Goal: Information Seeking & Learning: Learn about a topic

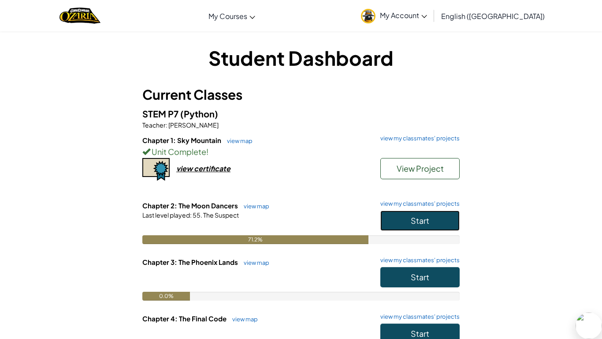
click at [440, 224] on button "Start" at bounding box center [419, 220] width 79 height 20
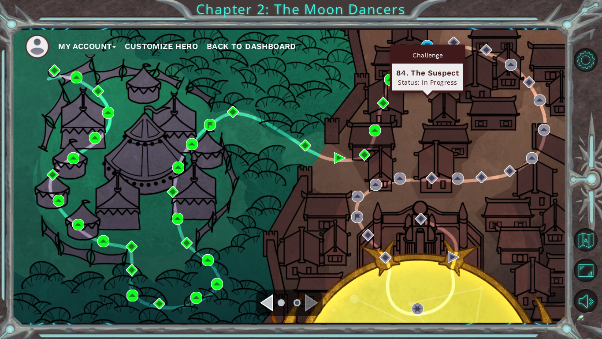
click at [432, 52] on div "Challenge" at bounding box center [427, 55] width 71 height 17
click at [423, 47] on div "Challenge" at bounding box center [427, 55] width 71 height 17
click at [428, 43] on img at bounding box center [427, 46] width 12 height 12
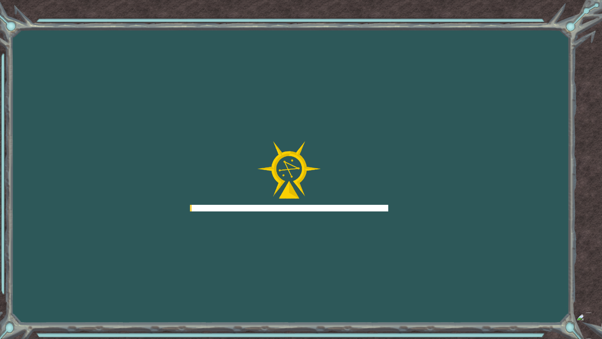
click at [428, 43] on div "Goals Error loading from server. Try refreshing the page. You'll need to join a…" at bounding box center [301, 169] width 602 height 339
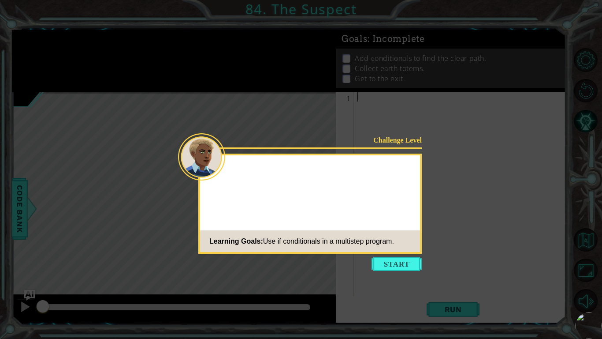
click at [391, 213] on div "Challenge Level Learning Goals: Use if conditionals in a multistep program." at bounding box center [310, 203] width 224 height 100
click at [393, 261] on button "Start" at bounding box center [397, 264] width 50 height 14
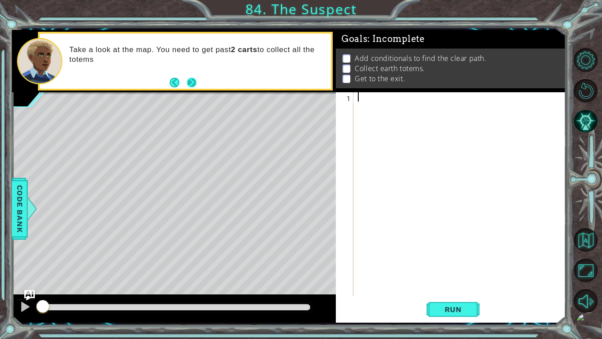
click at [192, 75] on div "Take a look at the map. You need to get past 2 carts to collect all the totems" at bounding box center [197, 61] width 268 height 41
click at [190, 79] on button "Next" at bounding box center [192, 83] width 10 height 10
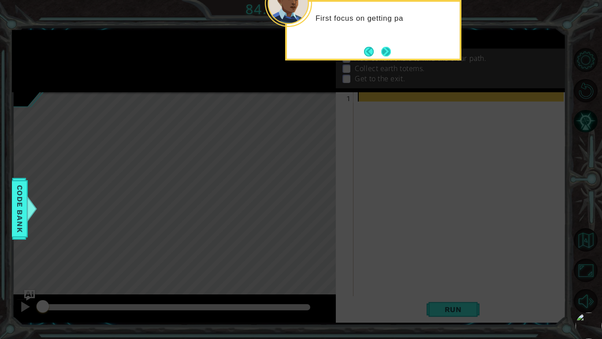
click at [389, 48] on button "Next" at bounding box center [386, 52] width 10 height 10
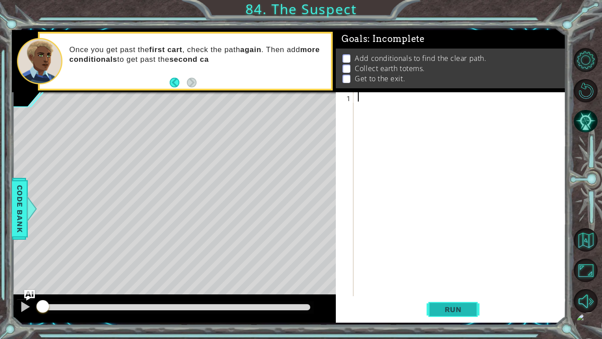
click at [446, 312] on span "Run" at bounding box center [453, 309] width 35 height 9
click at [446, 313] on button "Run" at bounding box center [453, 309] width 53 height 23
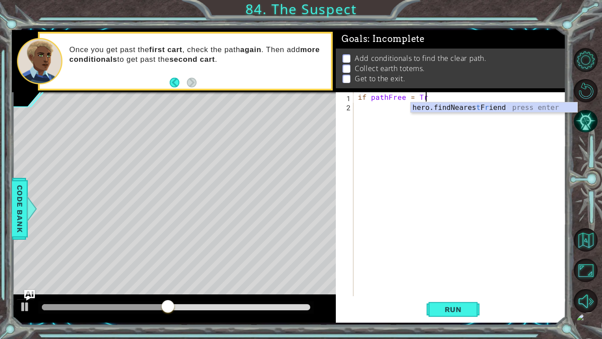
scroll to position [0, 4]
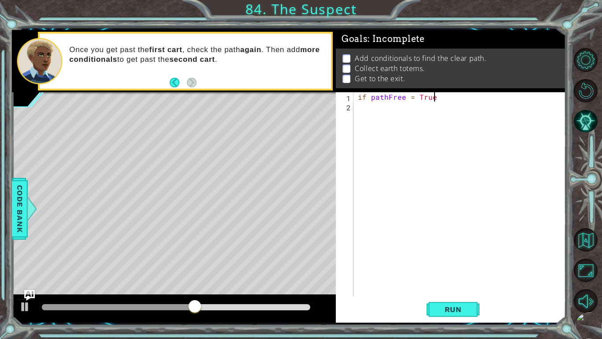
type textarea "if pathFree = True:"
click at [364, 111] on div "if pathFree = True :" at bounding box center [462, 203] width 212 height 222
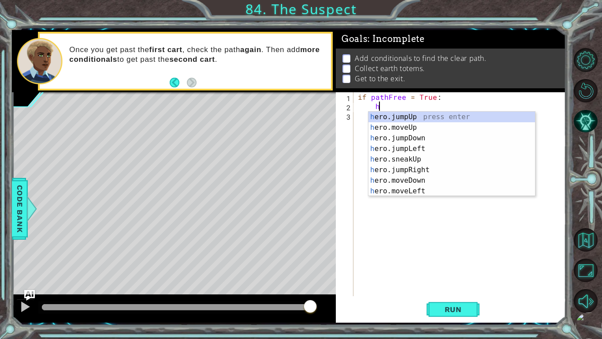
click at [359, 97] on div "if pathFree = True : h" at bounding box center [462, 203] width 212 height 222
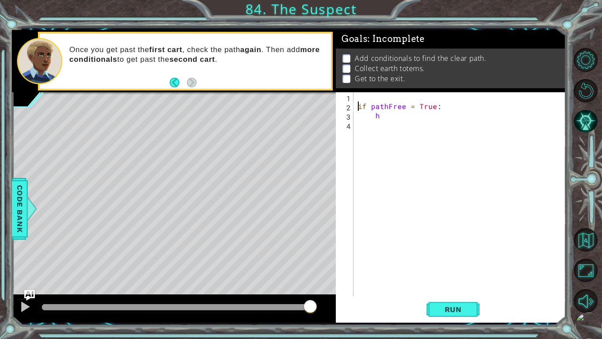
click at [380, 114] on div "if pathFree = True : h" at bounding box center [462, 203] width 212 height 222
type textarea "h"
click at [363, 96] on div "if pathFree = True :" at bounding box center [462, 203] width 212 height 222
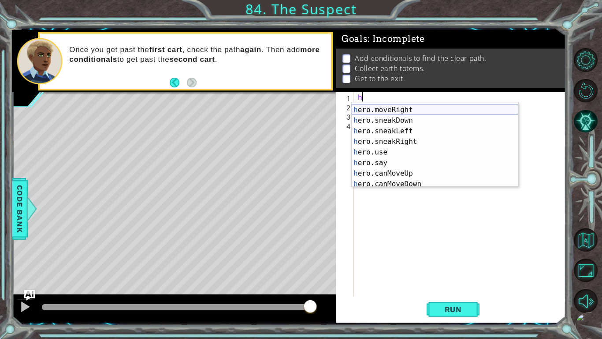
scroll to position [71, 0]
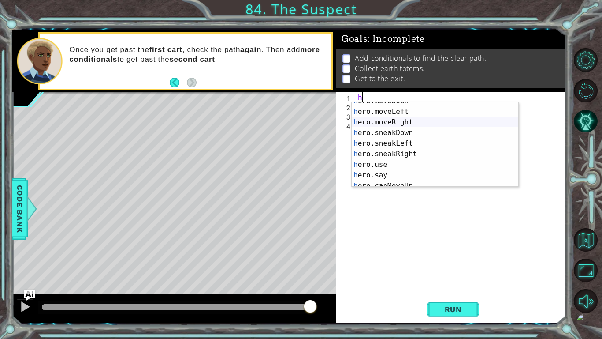
click at [394, 122] on div "h ero.moveDown press enter h ero.moveLeft press enter h ero.moveRight press ent…" at bounding box center [435, 149] width 167 height 106
type textarea "hero.moveRight(1)"
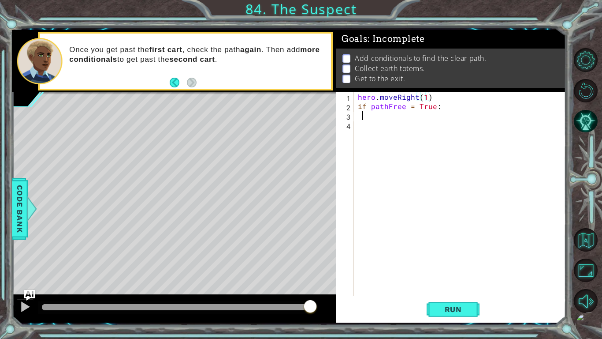
click at [361, 116] on div "hero . moveRight ( 1 ) if pathFree = True :" at bounding box center [462, 203] width 212 height 222
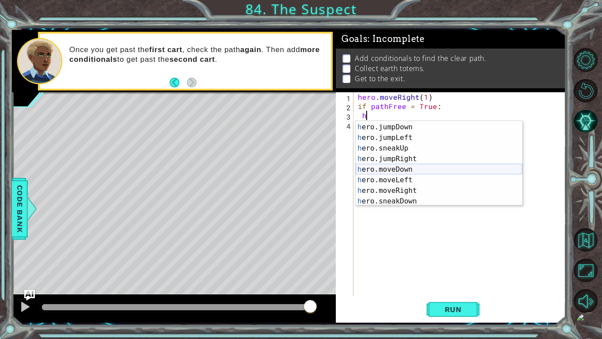
scroll to position [27, 0]
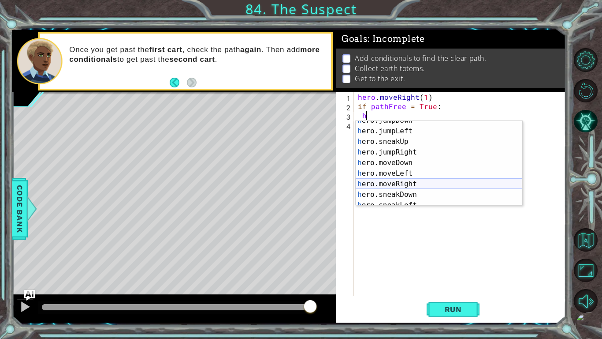
click at [386, 183] on div "h ero.jumpDown press enter h ero.jumpLeft press enter h ero.sneakUp press enter…" at bounding box center [439, 168] width 167 height 106
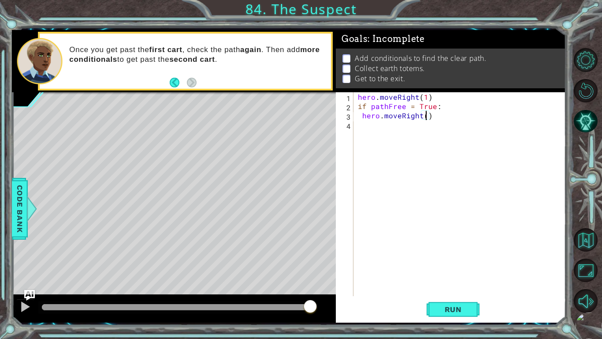
scroll to position [0, 4]
click at [362, 117] on div "hero . moveRight ( 1 ) if pathFree = True : hero . moveRight ( 3 )" at bounding box center [462, 203] width 212 height 222
click at [454, 309] on span "Run" at bounding box center [453, 309] width 35 height 9
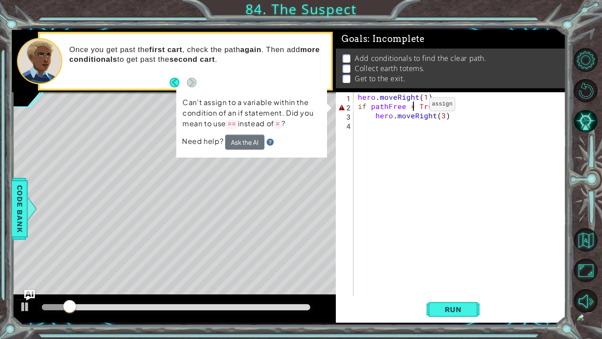
click at [414, 106] on div "hero . moveRight ( 1 ) if pathFree = True : hero . moveRight ( 3 )" at bounding box center [462, 203] width 212 height 222
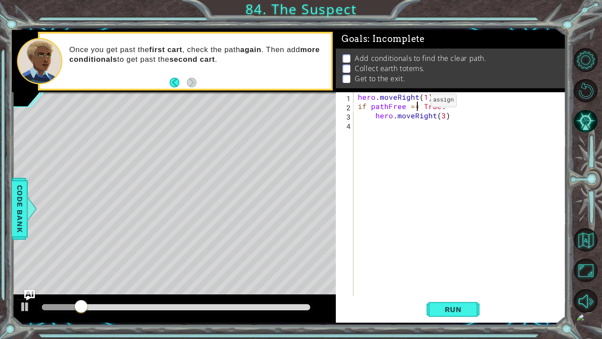
scroll to position [0, 4]
click at [455, 311] on span "Run" at bounding box center [453, 309] width 35 height 9
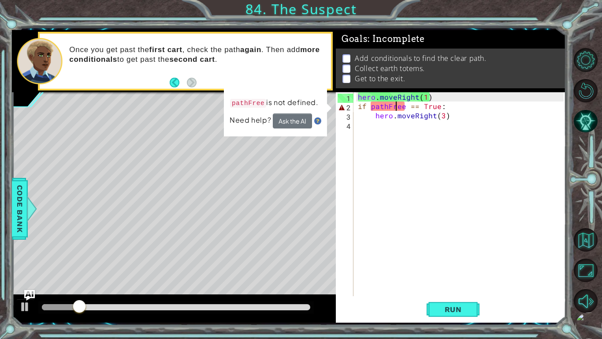
click at [395, 107] on div "hero . moveRight ( 1 ) if pathFree == True : hero . moveRight ( 3 )" at bounding box center [462, 203] width 212 height 222
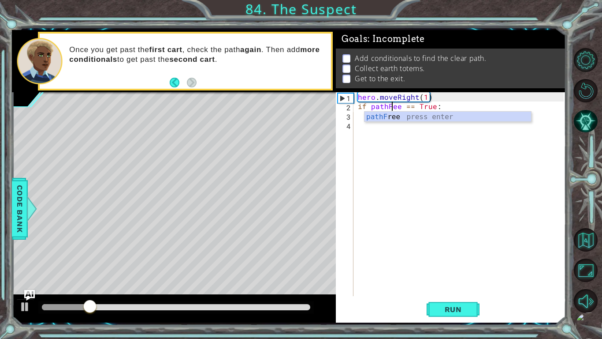
click at [401, 106] on div "hero . moveRight ( 1 ) if pathFee == True : hero . moveRight ( 3 )" at bounding box center [462, 203] width 212 height 222
click at [391, 117] on div "pathF ree press enter" at bounding box center [448, 128] width 167 height 32
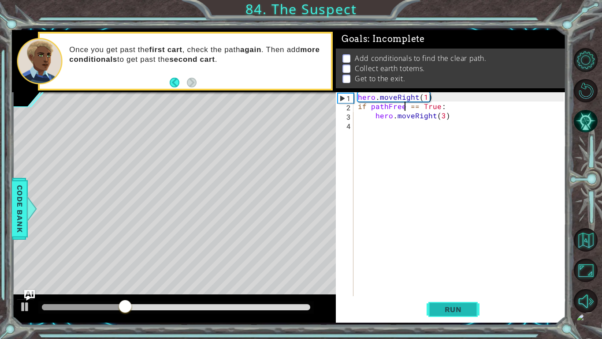
click at [459, 303] on button "Run" at bounding box center [453, 309] width 53 height 23
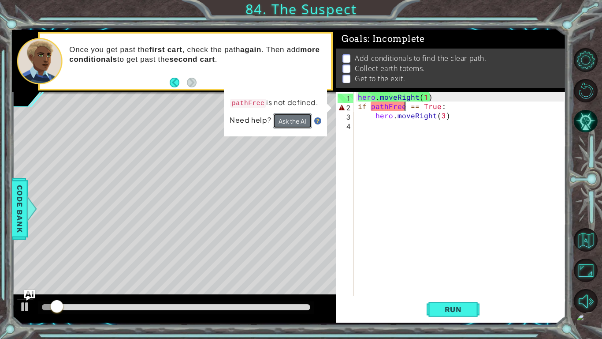
click at [301, 118] on button "Ask the AI" at bounding box center [292, 120] width 39 height 15
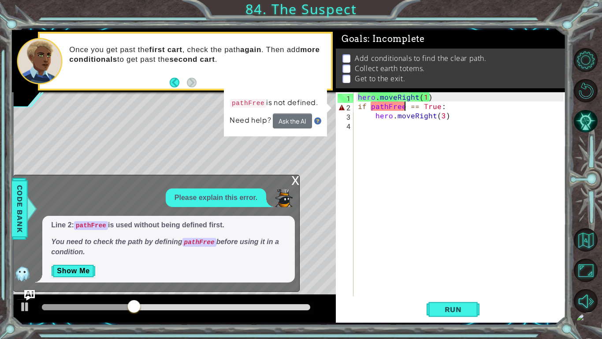
click at [291, 183] on div "x" at bounding box center [295, 179] width 8 height 9
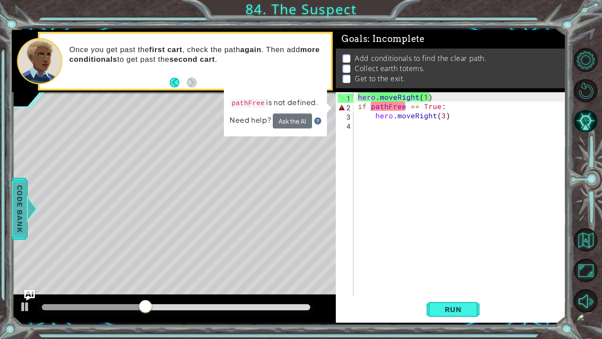
click at [15, 210] on span "Code Bank" at bounding box center [20, 208] width 14 height 54
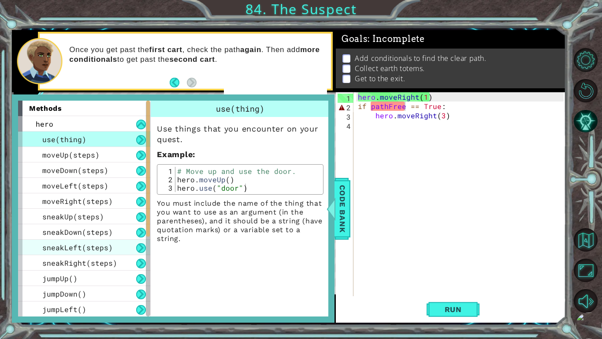
scroll to position [155, 0]
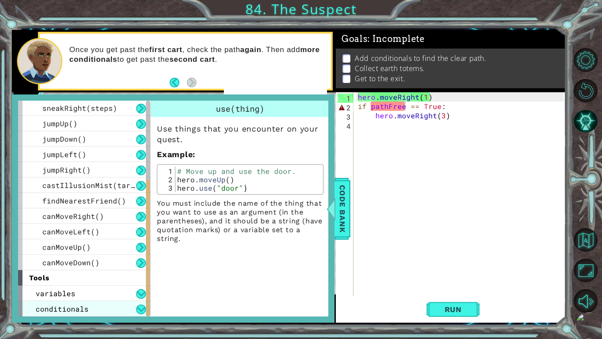
click at [86, 309] on span "conditionals" at bounding box center [62, 308] width 53 height 9
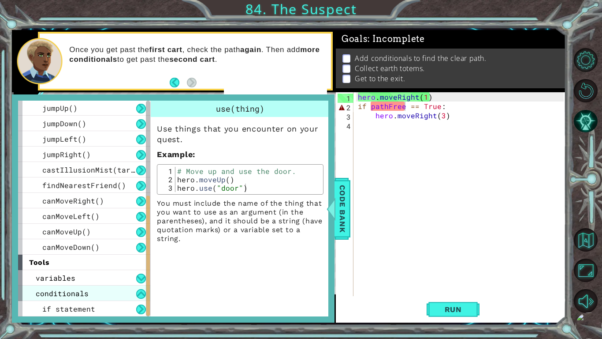
click at [86, 309] on span "if statement" at bounding box center [68, 308] width 53 height 9
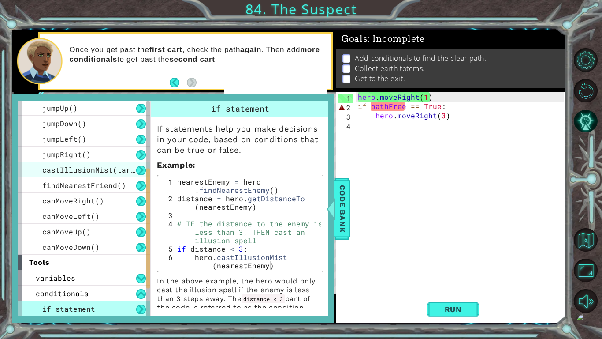
scroll to position [121, 0]
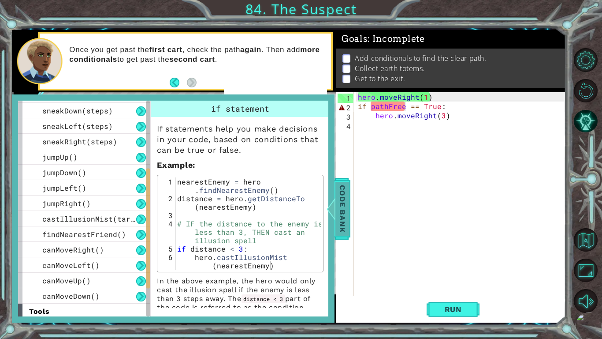
click at [338, 191] on span "Code Bank" at bounding box center [343, 208] width 14 height 54
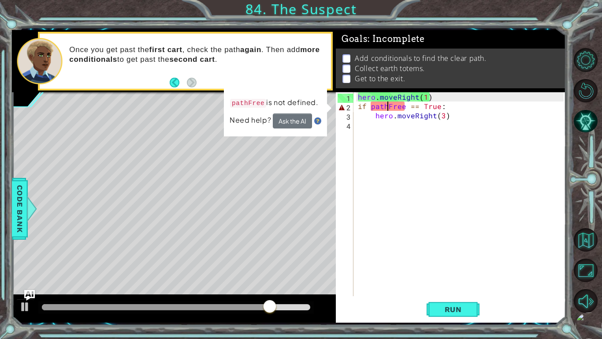
click at [387, 107] on div "hero . moveRight ( 1 ) if pathFree == True : hero . moveRight ( 3 )" at bounding box center [462, 203] width 212 height 222
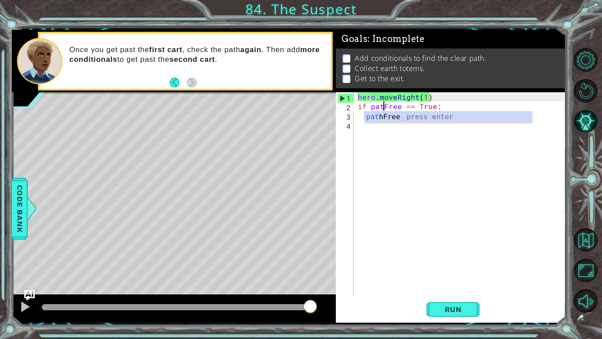
scroll to position [0, 2]
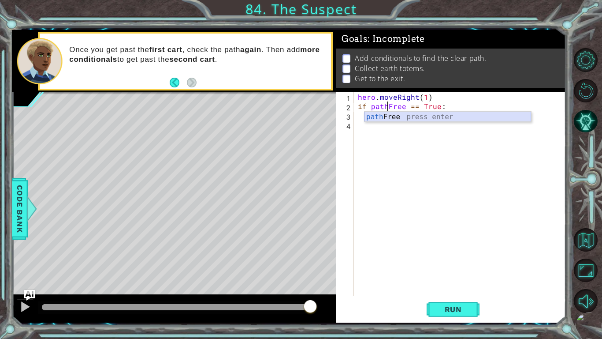
click at [380, 118] on div "path Free press enter" at bounding box center [448, 128] width 167 height 32
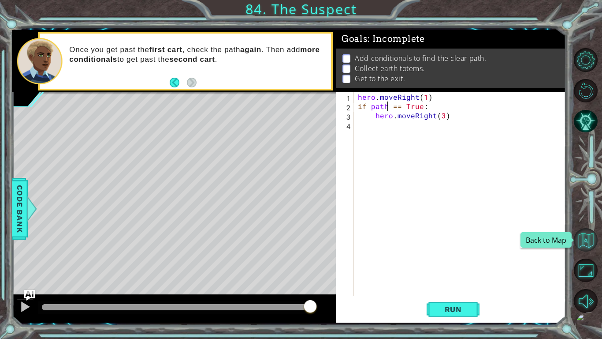
type textarea "if path == True:"
click at [578, 239] on button "Back to Map" at bounding box center [586, 240] width 24 height 24
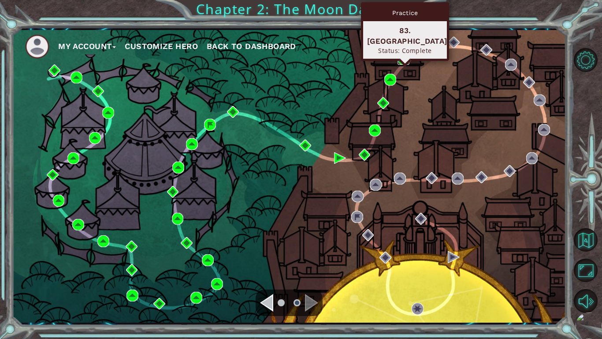
click at [399, 59] on img at bounding box center [404, 59] width 12 height 12
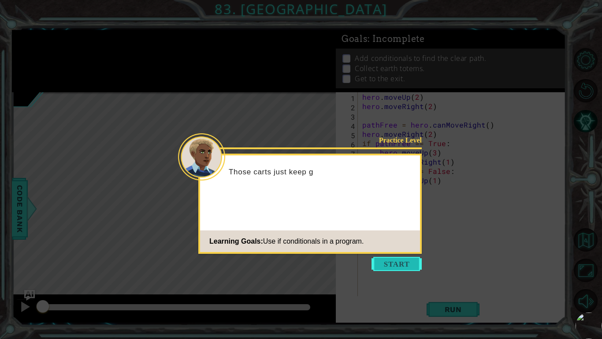
click at [396, 261] on button "Start" at bounding box center [397, 264] width 50 height 14
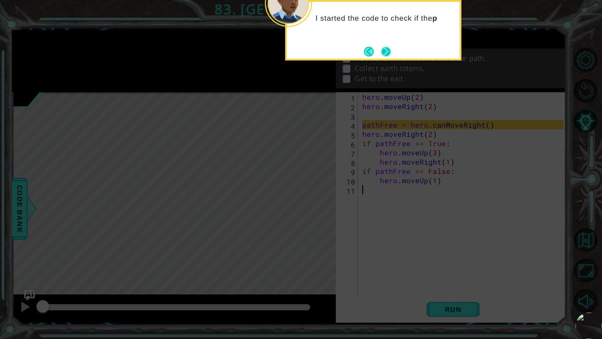
click at [381, 56] on button "Next" at bounding box center [386, 52] width 10 height 10
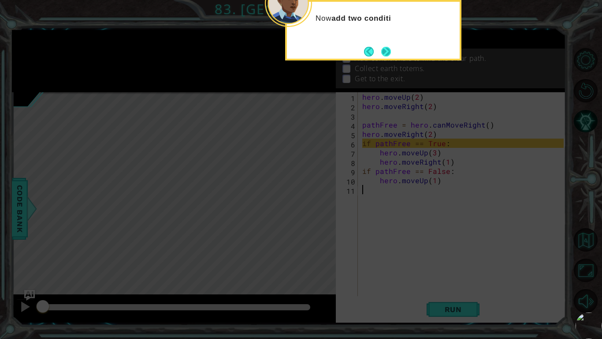
click at [381, 56] on button "Next" at bounding box center [386, 52] width 10 height 10
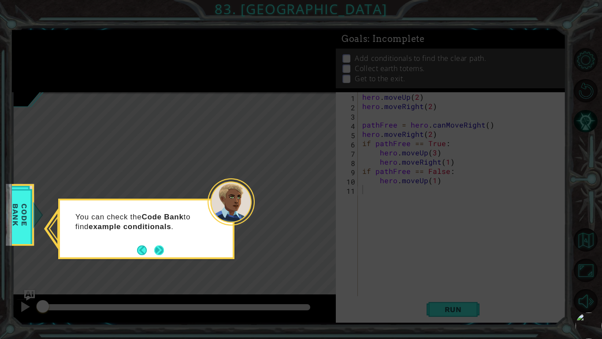
click at [160, 252] on button "Next" at bounding box center [159, 250] width 10 height 10
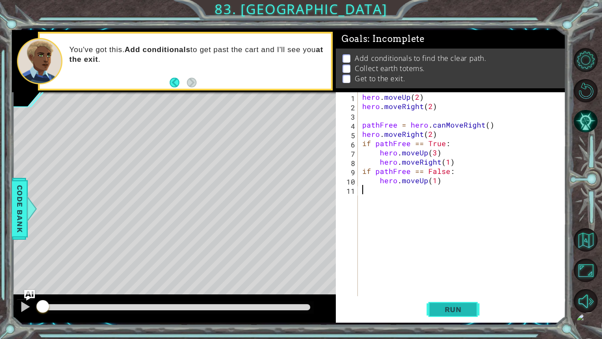
click at [439, 312] on span "Run" at bounding box center [453, 309] width 35 height 9
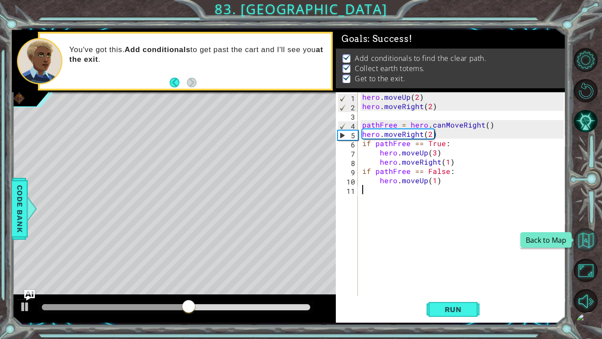
click at [578, 241] on button "Back to Map" at bounding box center [586, 240] width 24 height 24
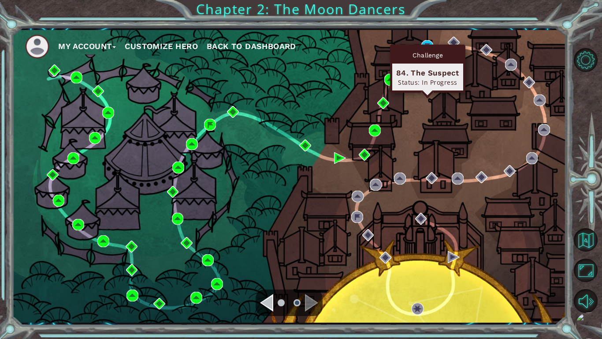
click at [431, 50] on div "Challenge" at bounding box center [427, 55] width 71 height 17
click at [428, 42] on img at bounding box center [427, 46] width 12 height 12
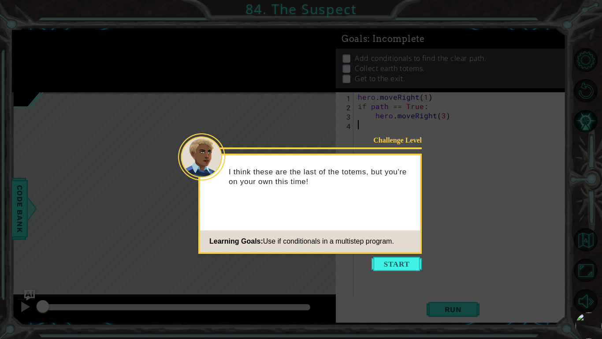
click at [411, 255] on icon at bounding box center [301, 169] width 602 height 339
click at [403, 269] on button "Start" at bounding box center [397, 264] width 50 height 14
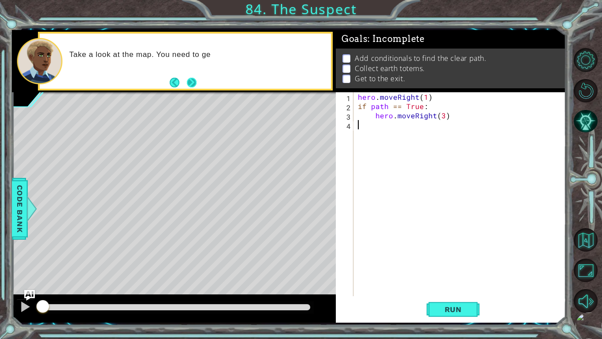
click at [186, 82] on button "Next" at bounding box center [191, 83] width 10 height 10
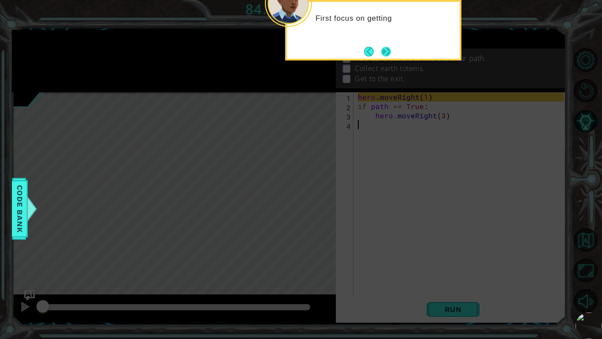
click at [384, 47] on button "Next" at bounding box center [386, 52] width 10 height 10
click at [384, 44] on div at bounding box center [373, 30] width 176 height 60
click at [384, 47] on button "Next" at bounding box center [386, 52] width 10 height 10
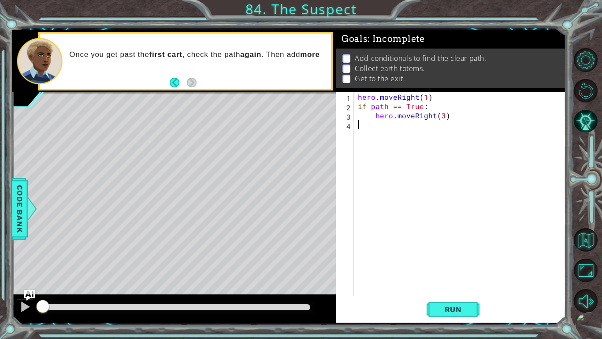
click at [357, 95] on div "hero . moveRight ( 1 ) if path == True : hero . moveRight ( 3 )" at bounding box center [462, 203] width 212 height 222
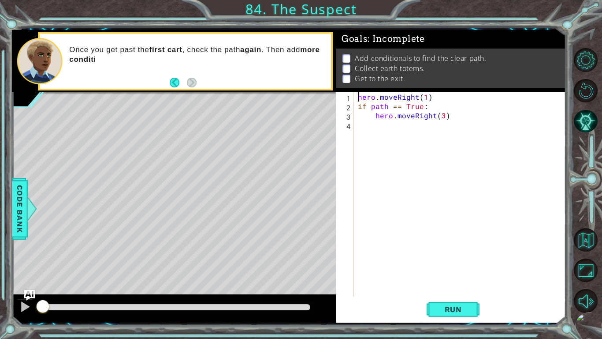
type textarea "hero.moveRight(1)"
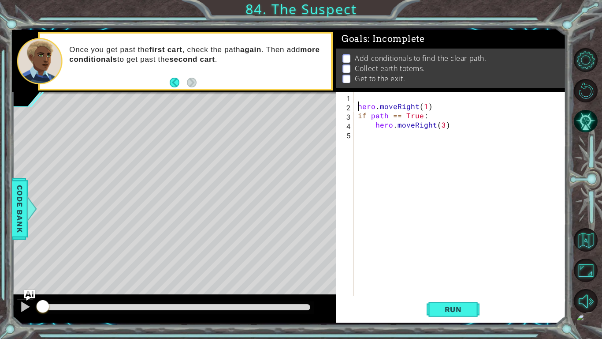
click at [357, 96] on div "hero . moveRight ( 1 ) if path == True : hero . moveRight ( 3 )" at bounding box center [462, 203] width 212 height 222
type textarea "h"
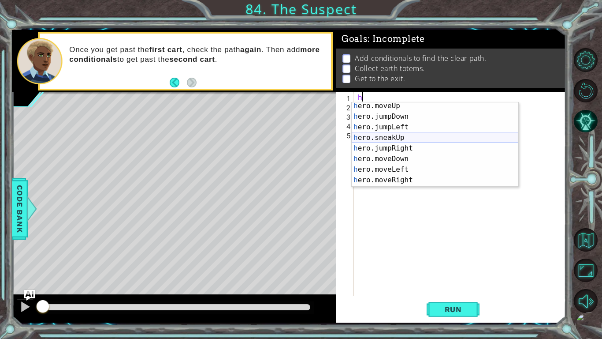
scroll to position [124, 0]
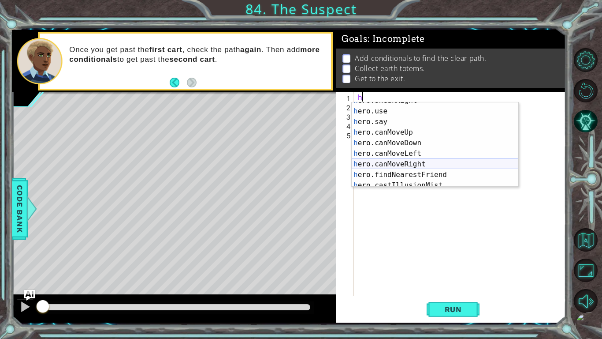
click at [384, 162] on div "h ero.sneakRight press enter h ero.use press enter h ero.say press enter h ero.…" at bounding box center [435, 148] width 167 height 106
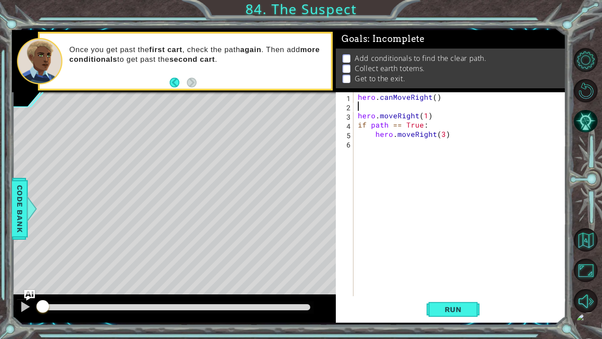
click at [357, 98] on div "hero . canMoveRight ( ) hero . moveRight ( 1 ) if path == True : hero . moveRig…" at bounding box center [462, 203] width 212 height 222
type textarea "pathFree hero.canMoveRight()"
click at [583, 245] on button "Back to Map" at bounding box center [586, 240] width 24 height 24
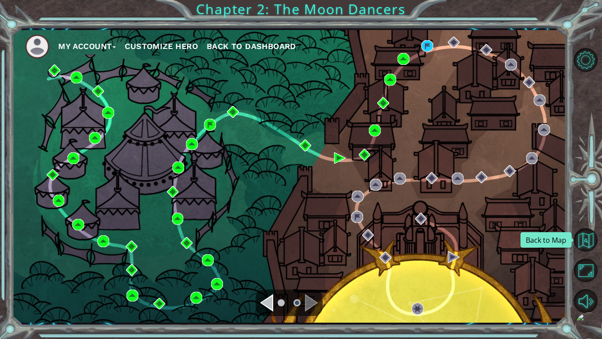
click at [583, 245] on button "Back to Map" at bounding box center [586, 240] width 24 height 24
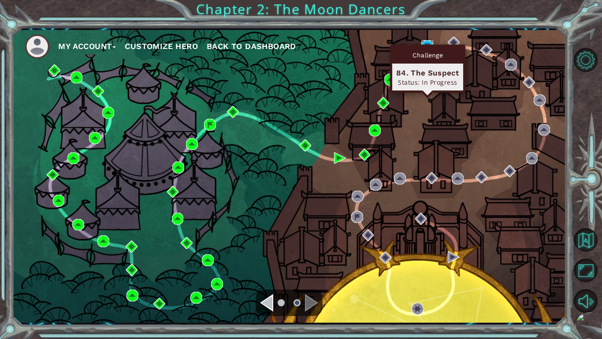
click at [425, 42] on img at bounding box center [427, 46] width 12 height 12
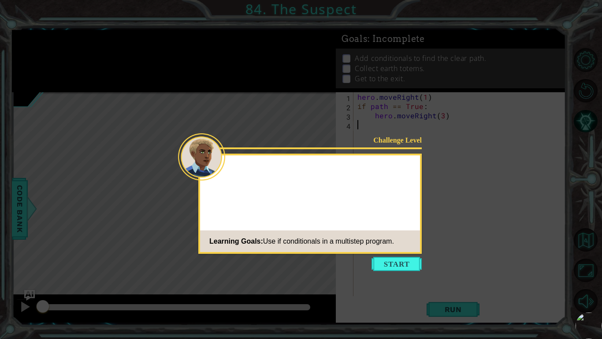
click at [418, 273] on icon at bounding box center [301, 169] width 602 height 339
click at [405, 257] on button "Start" at bounding box center [397, 264] width 50 height 14
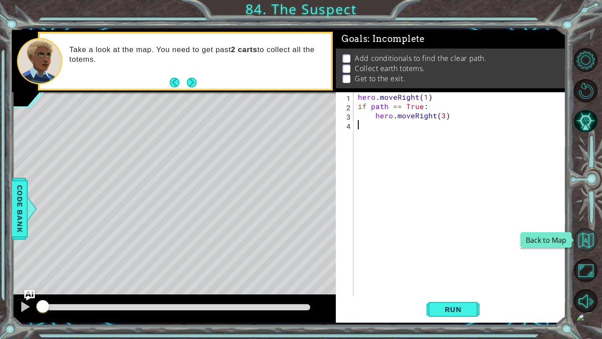
click at [588, 239] on button "Back to Map" at bounding box center [586, 240] width 24 height 24
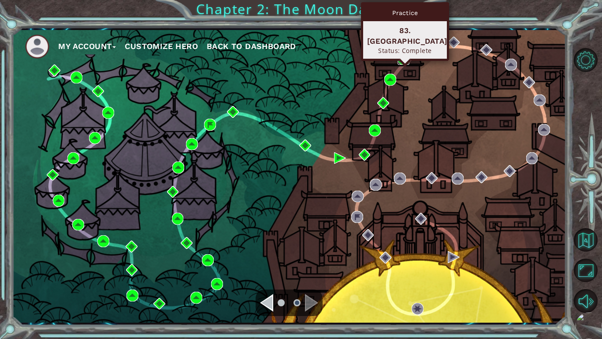
click at [403, 60] on img at bounding box center [404, 59] width 12 height 12
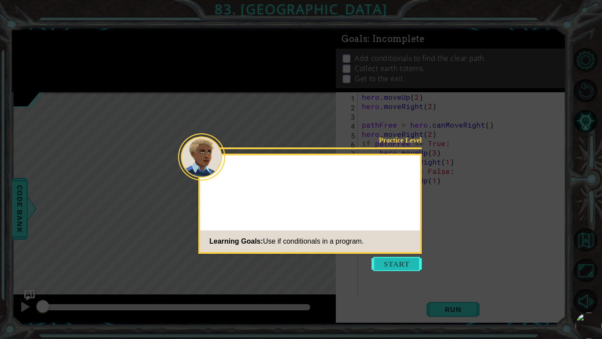
click at [406, 262] on button "Start" at bounding box center [397, 264] width 50 height 14
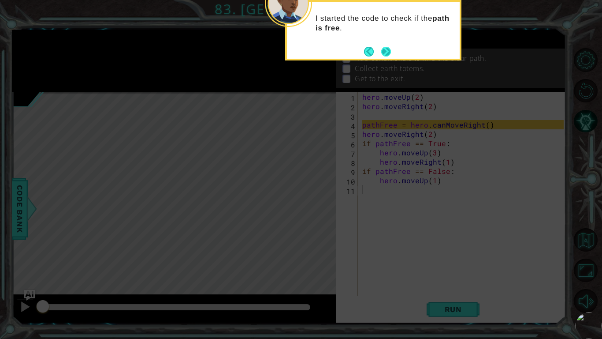
click at [384, 48] on button "Next" at bounding box center [386, 52] width 10 height 10
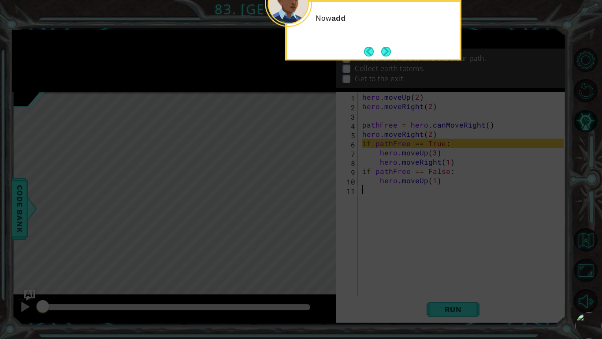
click at [384, 48] on button "Next" at bounding box center [386, 52] width 10 height 10
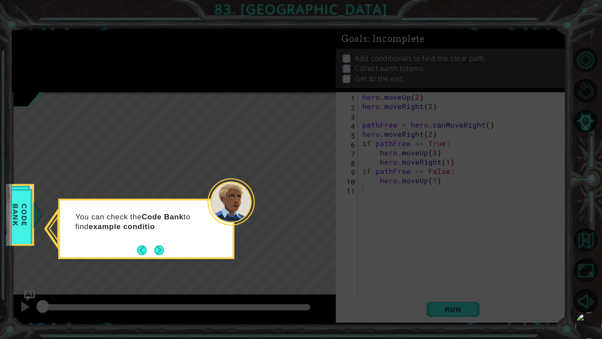
click at [157, 242] on div "You can check the Code Bank to find example conditio" at bounding box center [146, 226] width 173 height 45
click at [158, 247] on button "Next" at bounding box center [159, 250] width 10 height 10
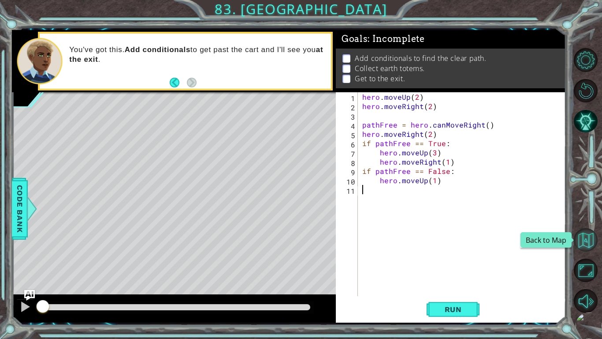
click at [578, 241] on button "Back to Map" at bounding box center [586, 240] width 24 height 24
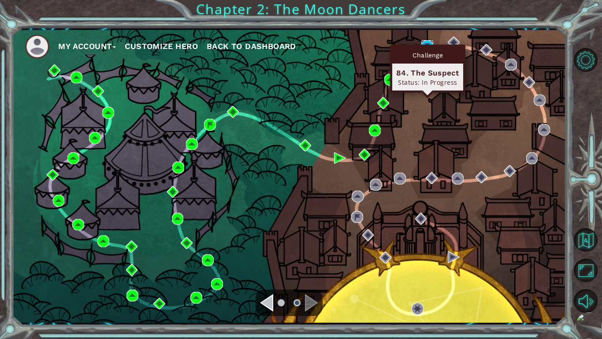
click at [427, 43] on img at bounding box center [427, 46] width 12 height 12
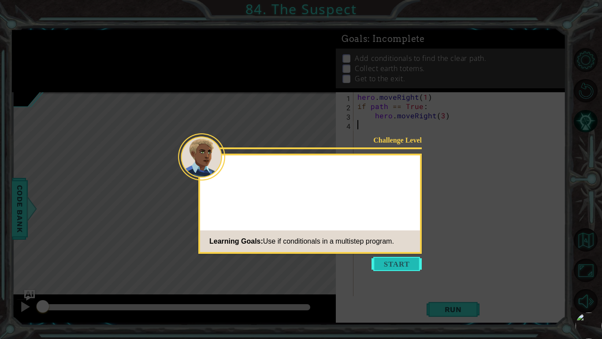
click at [405, 266] on button "Start" at bounding box center [397, 264] width 50 height 14
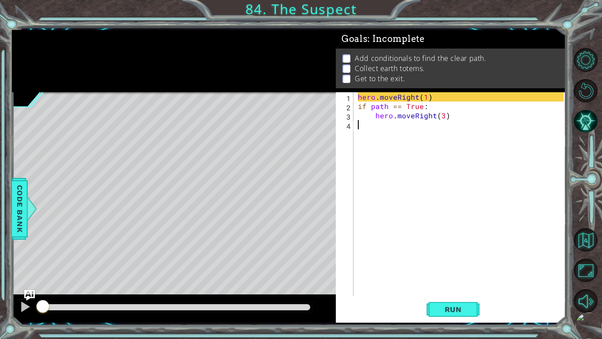
click at [359, 96] on div "hero . moveRight ( 1 ) if path == True : hero . moveRight ( 3 )" at bounding box center [462, 203] width 212 height 222
type textarea "hero.moveRight(1)"
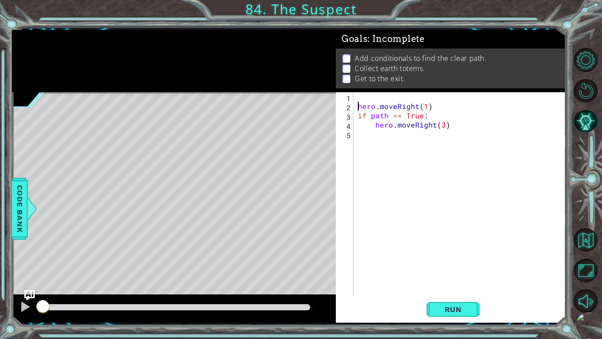
click at [364, 97] on div "hero . moveRight ( 1 ) if path == True : hero . moveRight ( 3 )" at bounding box center [462, 203] width 212 height 222
type textarea "pathFree = h"
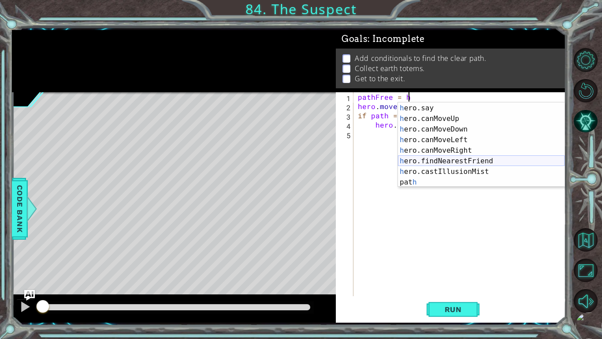
scroll to position [137, 0]
click at [438, 150] on div "h ero.use press enter h ero.say press enter h ero.canMoveUp press enter h ero.c…" at bounding box center [481, 145] width 167 height 106
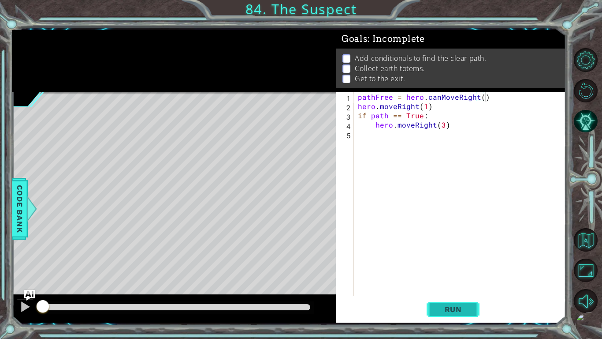
click at [437, 303] on button "Run" at bounding box center [453, 309] width 53 height 23
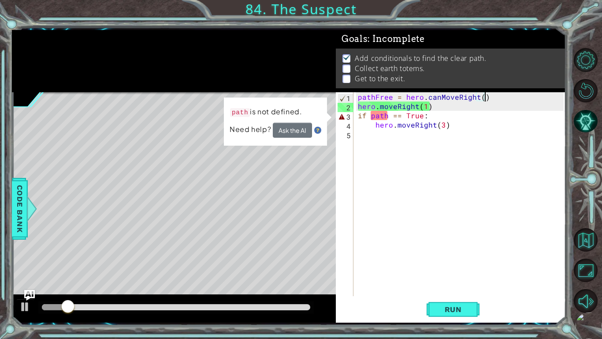
click at [388, 119] on div "pathFree = hero . canMoveRight ( ) hero . moveRight ( 1 ) if path == True : her…" at bounding box center [462, 203] width 212 height 222
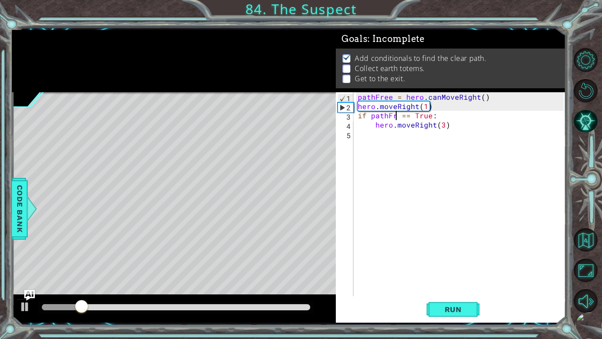
scroll to position [0, 3]
type textarea "if pathFree == True:"
click at [441, 308] on span "Run" at bounding box center [453, 309] width 35 height 9
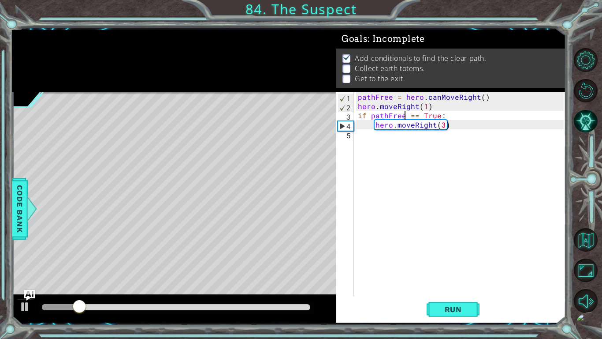
click at [362, 134] on div "pathFree = hero . canMoveRight ( ) hero . moveRight ( 1 ) if pathFree == True :…" at bounding box center [462, 203] width 212 height 222
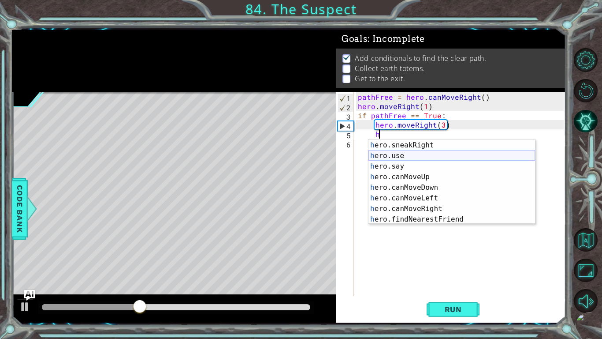
scroll to position [0, 0]
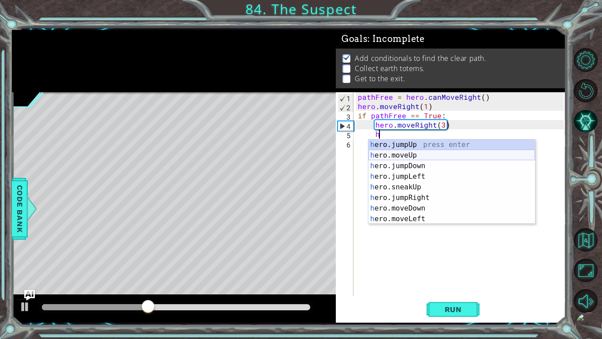
click at [395, 157] on div "h ero.jumpUp press enter h ero.moveUp press enter h ero.jumpDown press enter h …" at bounding box center [452, 192] width 167 height 106
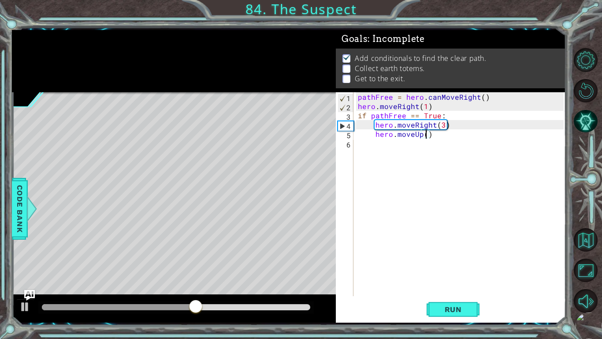
type textarea "hero.moveUp(4)"
click at [369, 143] on div "pathFree = hero . canMoveRight ( ) hero . moveRight ( 1 ) if pathFree == True :…" at bounding box center [462, 203] width 212 height 222
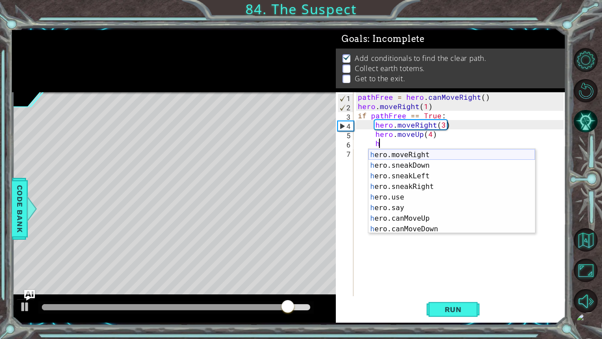
scroll to position [63, 0]
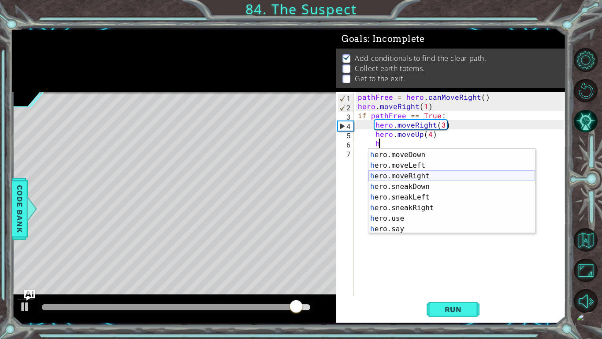
click at [397, 177] on div "h ero.jumpRight press enter h ero.moveDown press enter h ero.moveLeft press ent…" at bounding box center [452, 192] width 167 height 106
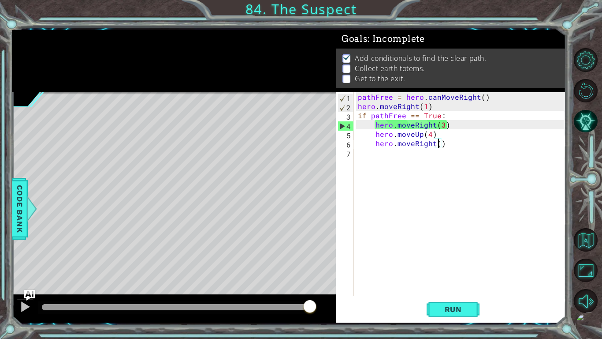
type textarea "hero.moveRight(3)"
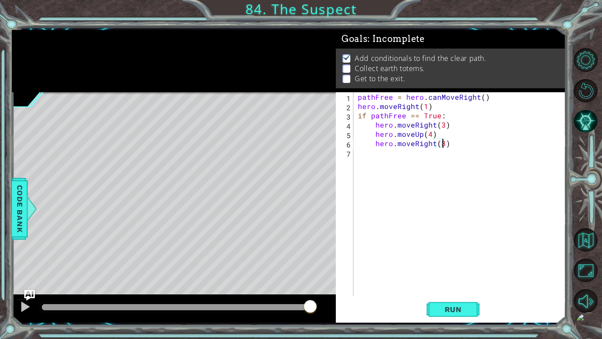
scroll to position [0, 5]
click at [389, 157] on div "pathFree = hero . canMoveRight ( ) hero . moveRight ( 1 ) if pathFree == True :…" at bounding box center [462, 203] width 212 height 222
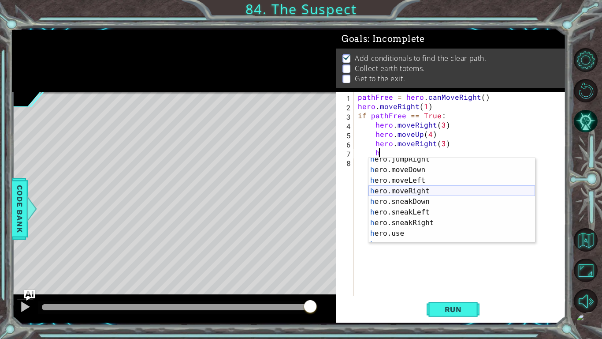
scroll to position [0, 0]
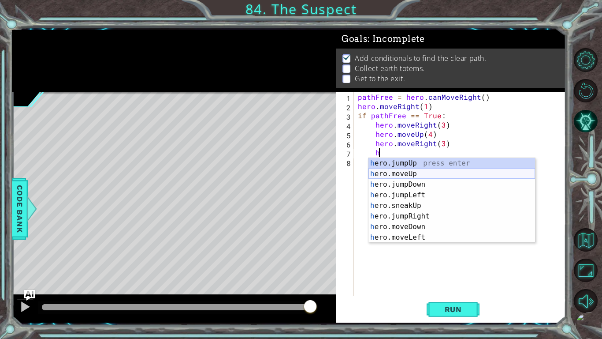
click at [411, 171] on div "h ero.jumpUp press enter h ero.moveUp press enter h ero.jumpDown press enter h …" at bounding box center [452, 211] width 167 height 106
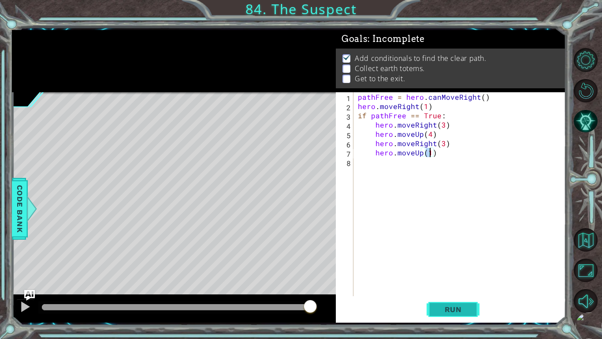
type textarea "hero.moveUp(1)"
click at [460, 307] on span "Run" at bounding box center [453, 309] width 35 height 9
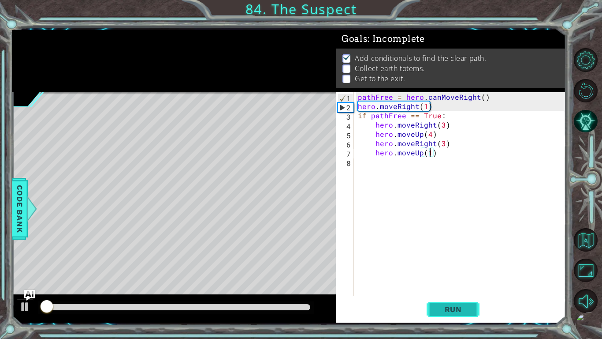
click at [460, 307] on span "Run" at bounding box center [453, 309] width 35 height 9
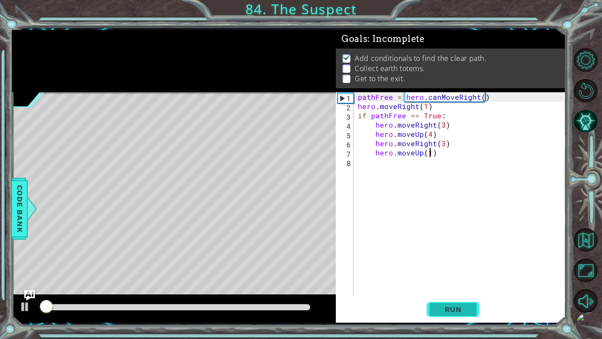
click at [460, 307] on span "Run" at bounding box center [453, 309] width 35 height 9
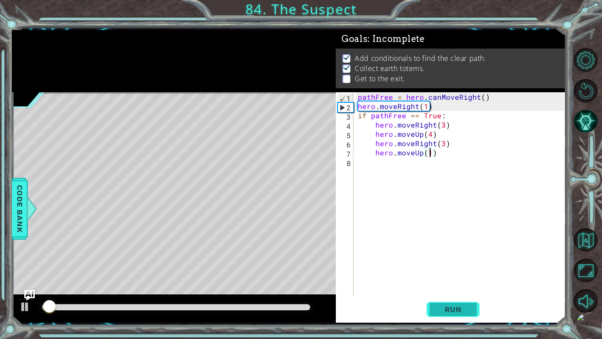
click at [460, 307] on span "Run" at bounding box center [453, 309] width 35 height 9
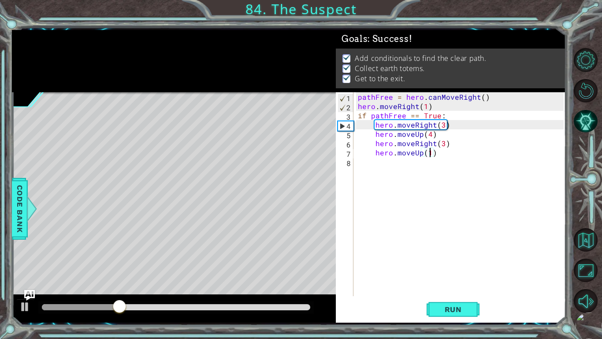
click at [309, 306] on div at bounding box center [176, 307] width 268 height 6
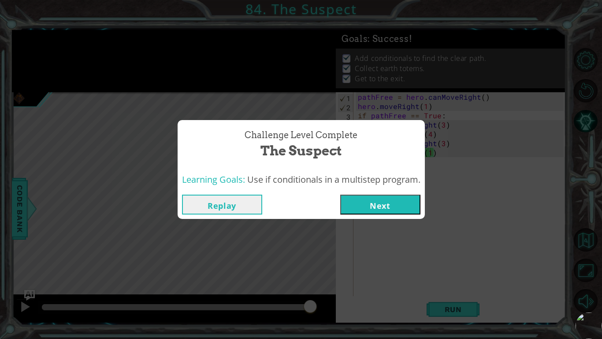
click at [371, 200] on button "Next" at bounding box center [380, 204] width 80 height 20
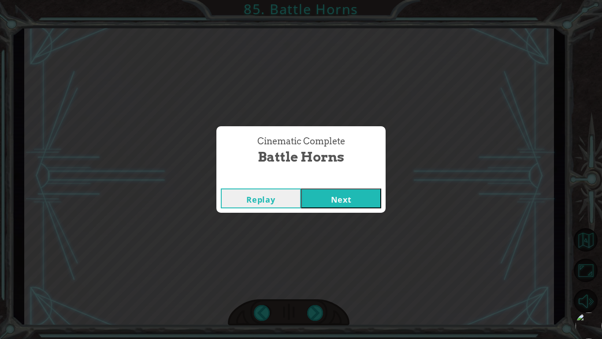
click at [318, 191] on button "Next" at bounding box center [341, 198] width 80 height 20
click at [343, 199] on button "Next" at bounding box center [341, 198] width 80 height 20
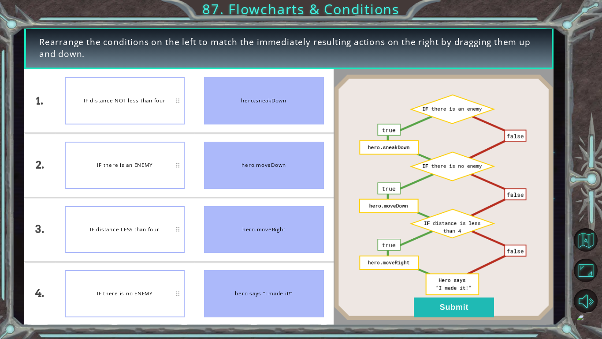
click at [123, 180] on div "IF there is an ENEMY" at bounding box center [125, 165] width 120 height 47
click at [127, 278] on div "IF distance LESS than four" at bounding box center [125, 293] width 120 height 47
click at [134, 179] on div "IF there is an ENEMY" at bounding box center [125, 165] width 120 height 47
drag, startPoint x: 134, startPoint y: 179, endPoint x: 123, endPoint y: 224, distance: 46.2
click at [123, 224] on ul "IF distance NOT less than four IF there is an ENEMY IF there is no ENEMY IF dis…" at bounding box center [124, 197] width 139 height 256
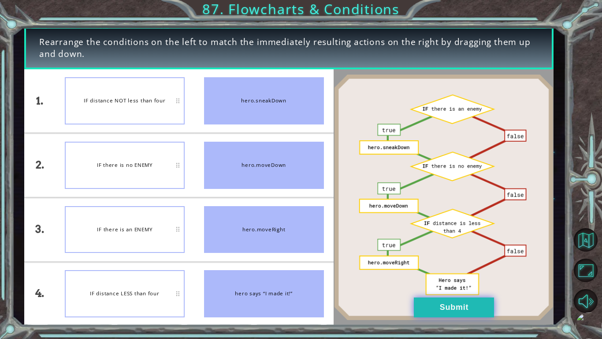
click at [440, 312] on button "Submit" at bounding box center [454, 307] width 80 height 20
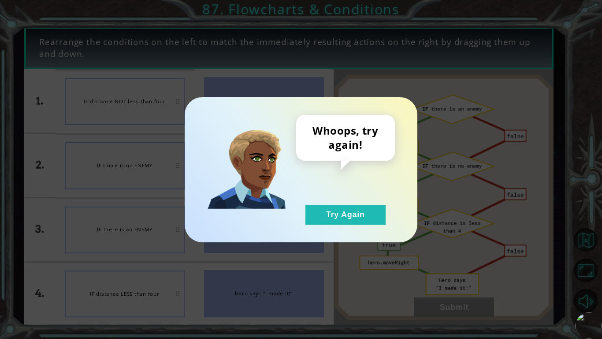
click at [440, 312] on div "Whoops, try again! Try Again" at bounding box center [301, 169] width 602 height 339
click at [351, 211] on button "Try Again" at bounding box center [346, 215] width 80 height 20
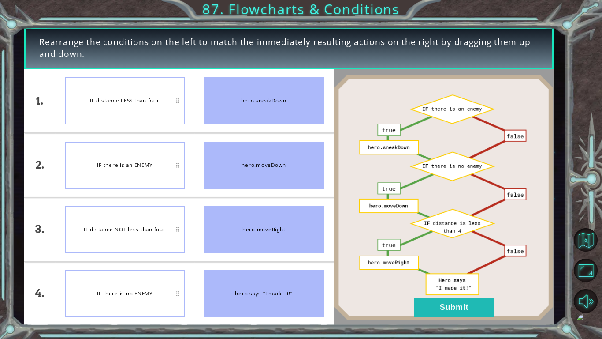
click at [154, 218] on div "IF distance NOT less than four" at bounding box center [125, 229] width 120 height 47
click at [155, 218] on div "IF distance NOT less than four" at bounding box center [125, 229] width 120 height 47
drag, startPoint x: 155, startPoint y: 218, endPoint x: 212, endPoint y: 188, distance: 64.9
click at [212, 188] on div "1. 2. 3. 4. IF distance LESS than four IF there is an ENEMY IF distance NOT les…" at bounding box center [178, 197] width 309 height 256
click at [416, 300] on button "Submit" at bounding box center [454, 307] width 80 height 20
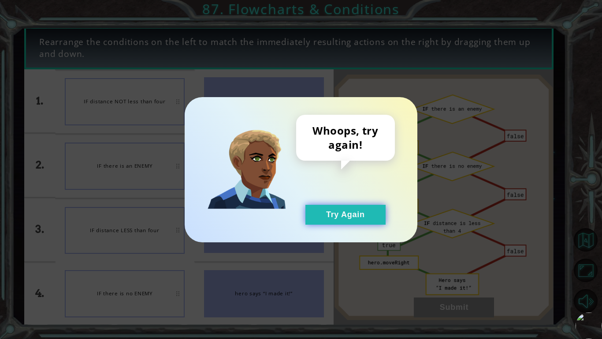
click at [325, 213] on button "Try Again" at bounding box center [346, 215] width 80 height 20
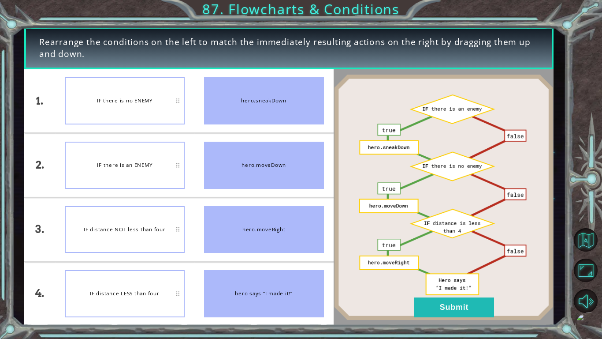
click at [153, 53] on span "Rearrange the conditions on the left to match the immediately resulting actions…" at bounding box center [289, 48] width 500 height 24
click at [136, 267] on li "IF distance LESS than four" at bounding box center [124, 293] width 139 height 63
click at [156, 242] on div "IF distance LESS than four" at bounding box center [125, 229] width 120 height 47
click at [464, 316] on button "Submit" at bounding box center [454, 307] width 80 height 20
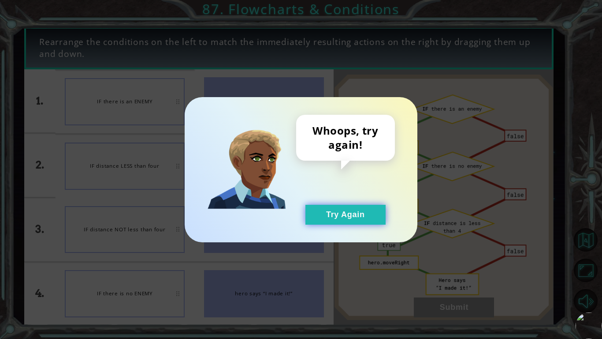
click at [324, 213] on button "Try Again" at bounding box center [346, 215] width 80 height 20
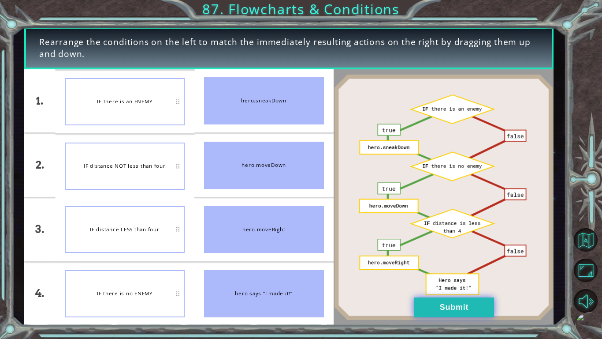
click at [419, 300] on button "Submit" at bounding box center [454, 307] width 80 height 20
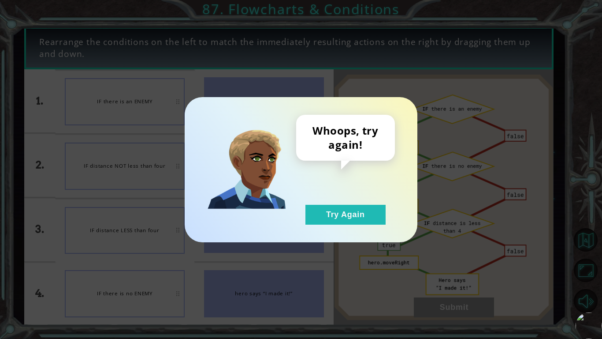
click at [313, 199] on div "Whoops, try again! Try Again" at bounding box center [345, 170] width 99 height 110
click at [313, 213] on button "Try Again" at bounding box center [346, 215] width 80 height 20
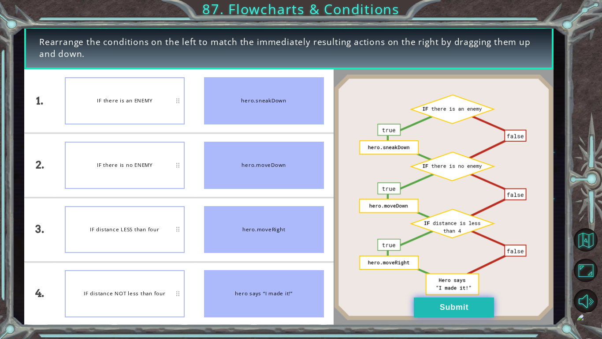
click at [427, 309] on button "Submit" at bounding box center [454, 307] width 80 height 20
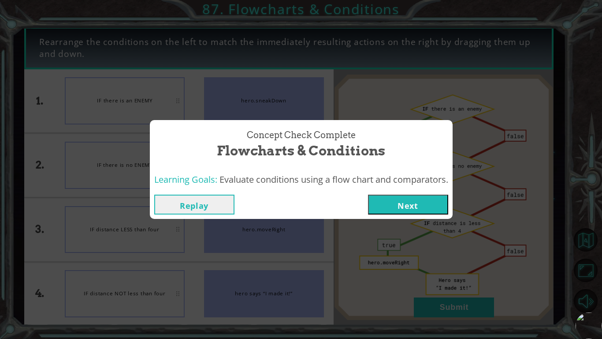
click at [383, 214] on button "Next" at bounding box center [408, 204] width 80 height 20
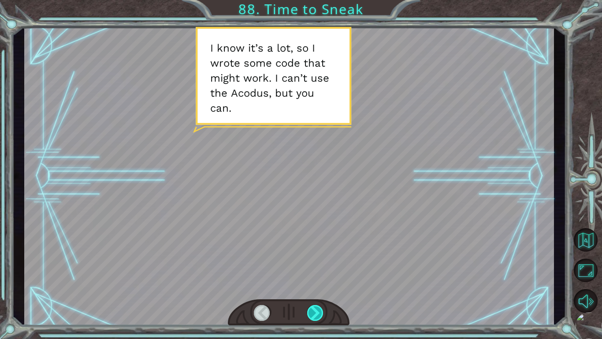
click at [317, 305] on div at bounding box center [315, 313] width 17 height 16
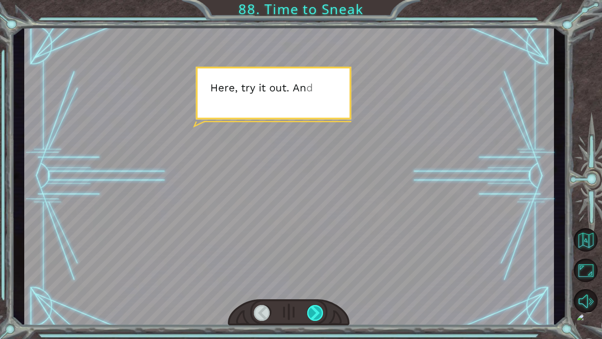
click at [317, 305] on div at bounding box center [315, 313] width 17 height 16
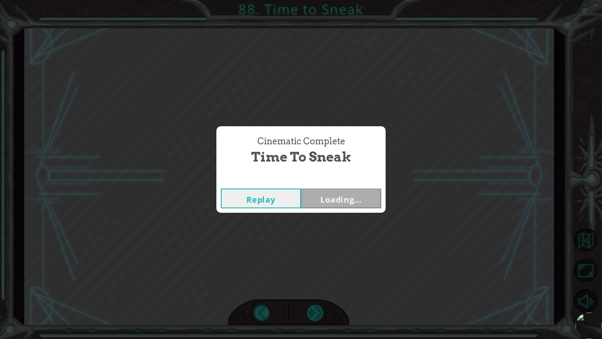
click at [317, 304] on div "Cinematic Complete Time to Sneak Replay Loading..." at bounding box center [301, 169] width 602 height 339
click at [327, 186] on div "Replay Next" at bounding box center [300, 198] width 169 height 29
click at [320, 197] on button "Next" at bounding box center [341, 198] width 80 height 20
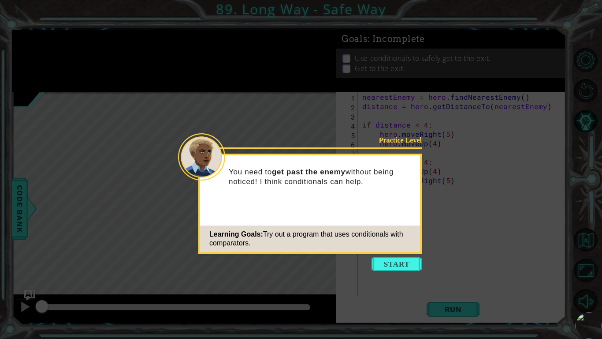
click at [384, 256] on icon at bounding box center [301, 169] width 602 height 339
click at [414, 265] on button "Start" at bounding box center [397, 264] width 50 height 14
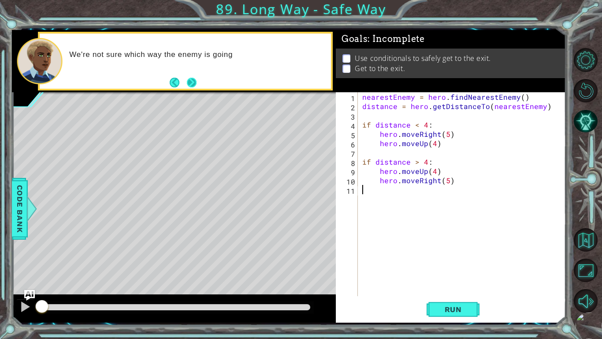
click at [192, 81] on button "Next" at bounding box center [191, 83] width 10 height 10
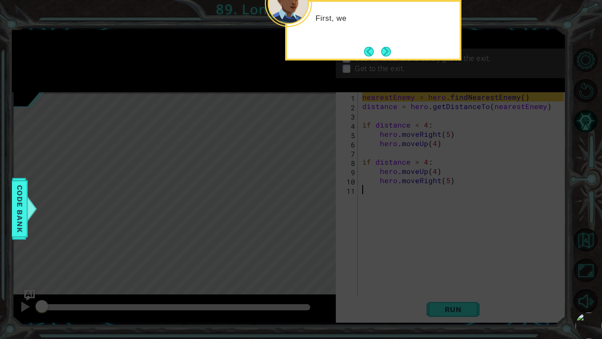
click at [388, 54] on button "Next" at bounding box center [386, 52] width 10 height 10
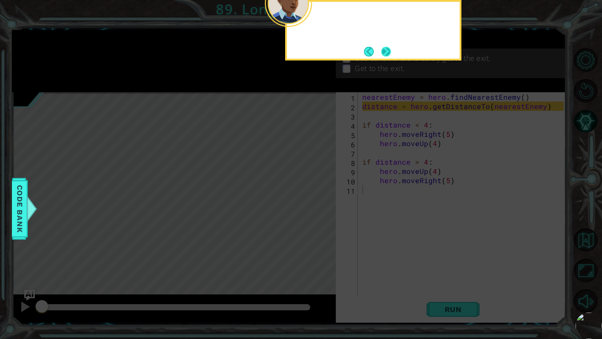
click at [382, 54] on button "Next" at bounding box center [386, 52] width 10 height 10
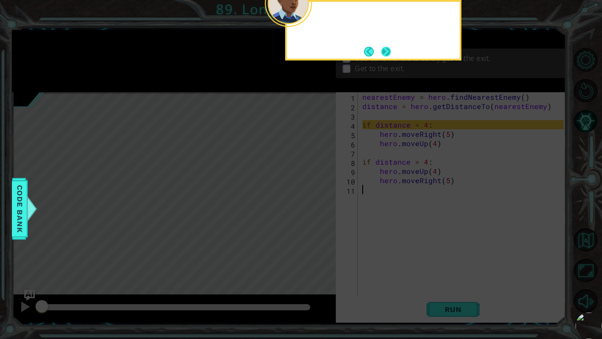
click at [383, 55] on button "Next" at bounding box center [386, 52] width 10 height 10
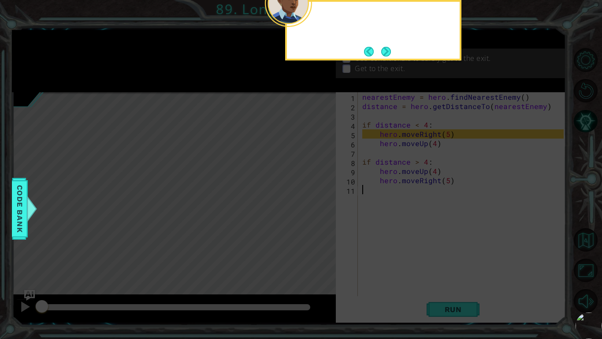
click at [383, 55] on button "Next" at bounding box center [386, 51] width 10 height 10
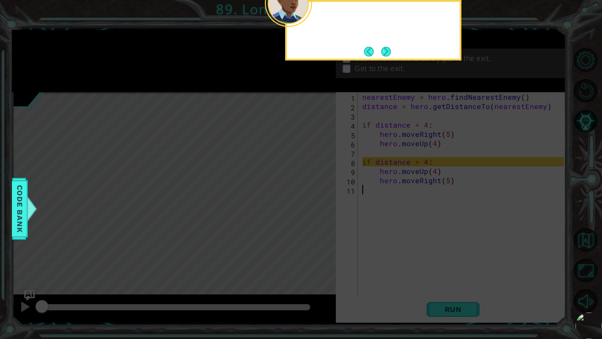
click at [383, 55] on button "Next" at bounding box center [386, 52] width 10 height 10
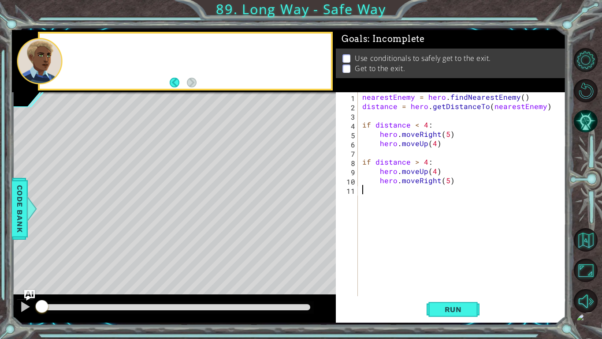
click at [383, 55] on p "Use conditionals to safely get to the exit." at bounding box center [423, 58] width 136 height 10
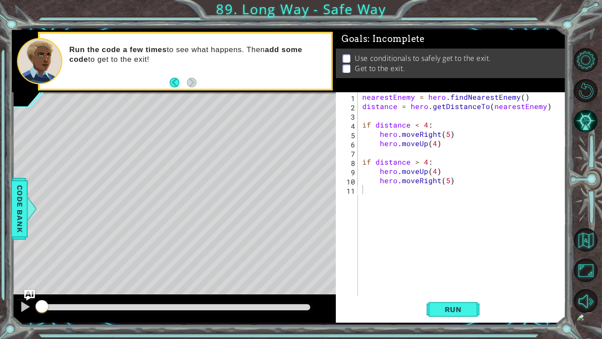
click at [447, 322] on div "1 ההההההההההההההההההההההההההההההההההההההההההההההההההההההההההההההההההההההההההההה…" at bounding box center [289, 176] width 554 height 298
click at [439, 314] on button "Run" at bounding box center [453, 309] width 53 height 23
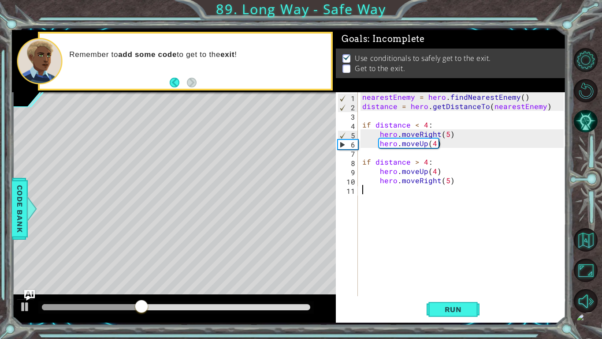
click at [362, 152] on div "nearestEnemy = hero . findNearestEnemy ( ) distance = hero . getDistanceTo ( ne…" at bounding box center [465, 203] width 208 height 222
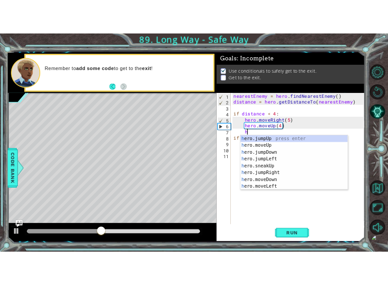
scroll to position [0, 1]
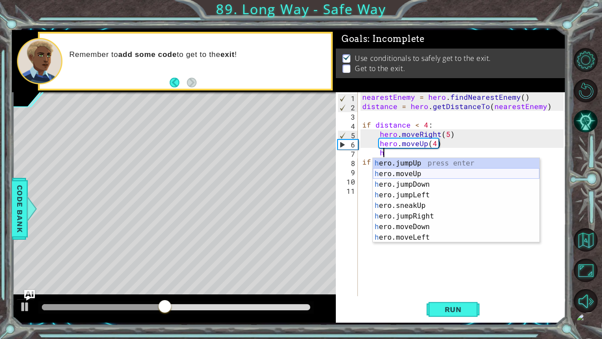
click at [419, 176] on div "h ero.jumpUp press enter h ero.moveUp press enter h ero.jumpDown press enter h …" at bounding box center [456, 211] width 167 height 106
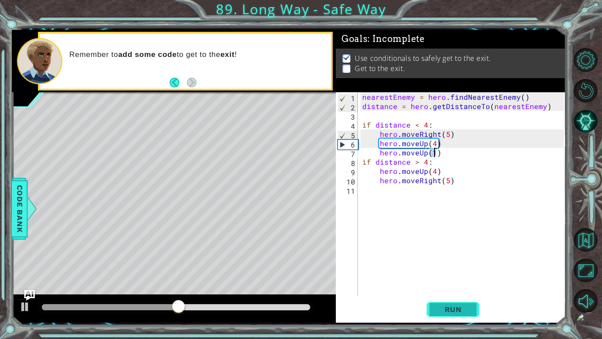
type textarea "hero.moveUp(1)"
click at [442, 311] on span "Run" at bounding box center [453, 309] width 35 height 9
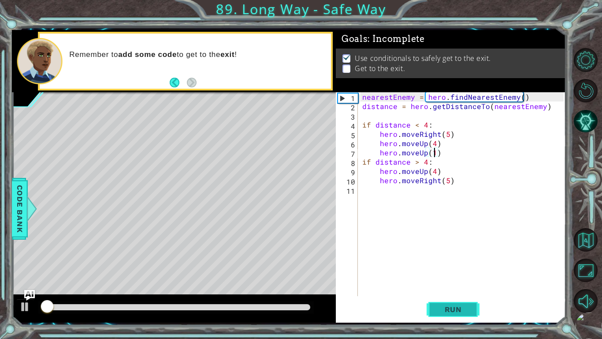
click at [442, 311] on span "Run" at bounding box center [453, 309] width 35 height 9
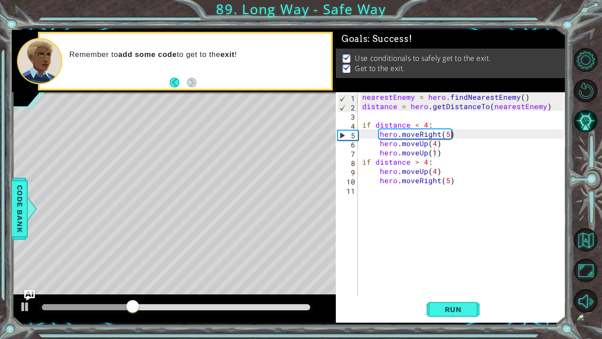
click at [311, 309] on div at bounding box center [176, 307] width 276 height 12
click at [310, 308] on div at bounding box center [176, 307] width 268 height 6
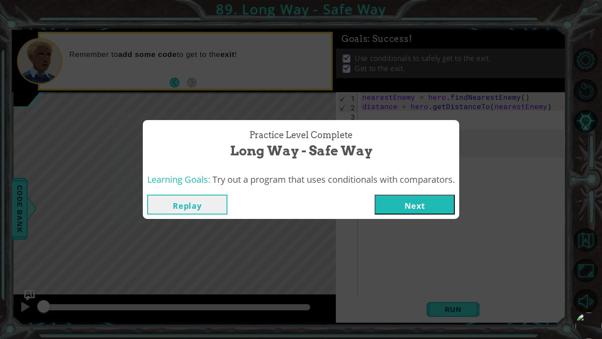
click at [433, 207] on button "Next" at bounding box center [415, 204] width 80 height 20
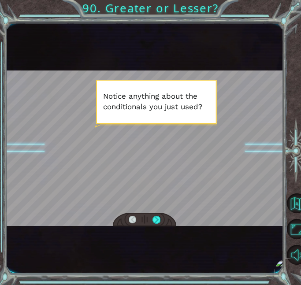
click at [142, 152] on div at bounding box center [144, 149] width 277 height 156
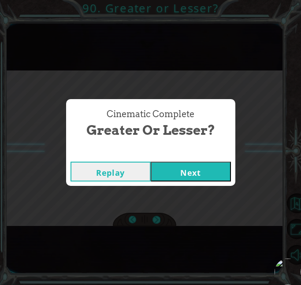
click at [205, 174] on button "Next" at bounding box center [191, 172] width 80 height 20
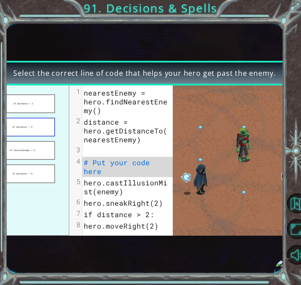
drag, startPoint x: 29, startPoint y: 104, endPoint x: 30, endPoint y: 129, distance: 25.2
click at [30, 129] on ul "if distance < 3 if distance < 3: if nearestEnemy < 3: if distance > 3:" at bounding box center [23, 161] width 92 height 150
drag, startPoint x: 30, startPoint y: 129, endPoint x: 30, endPoint y: 123, distance: 5.3
click at [30, 123] on button "if distance < 3:" at bounding box center [23, 127] width 64 height 19
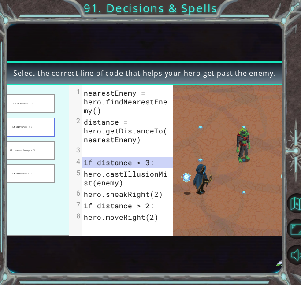
click at [30, 123] on button "if distance < 3:" at bounding box center [23, 127] width 64 height 19
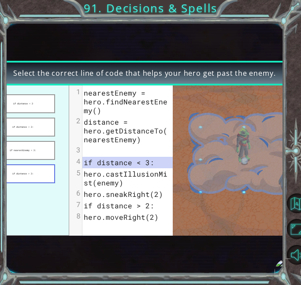
click at [39, 169] on button "if distance > 3:" at bounding box center [23, 173] width 64 height 19
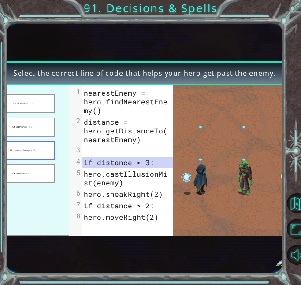
click at [27, 158] on button "if nearestEnemy < 3:" at bounding box center [23, 150] width 64 height 19
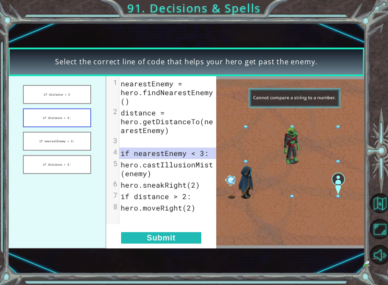
click at [49, 113] on button "if distance < 3:" at bounding box center [57, 117] width 68 height 19
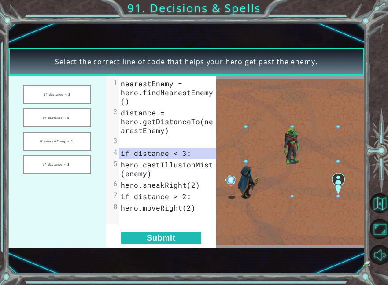
click at [44, 104] on ul "if distance < 3 if distance < 3: if nearestEnemy < 3: if distance > 3:" at bounding box center [57, 162] width 98 height 173
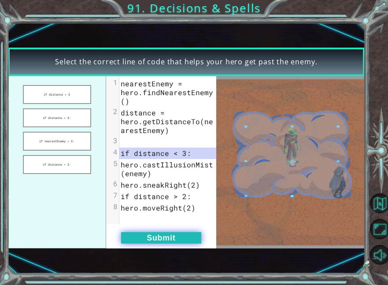
click at [145, 239] on button "Submit" at bounding box center [161, 237] width 80 height 11
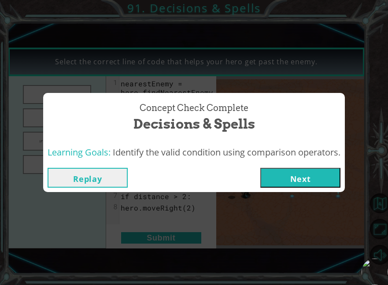
click at [316, 179] on button "Next" at bounding box center [301, 178] width 80 height 20
